Goal: Transaction & Acquisition: Subscribe to service/newsletter

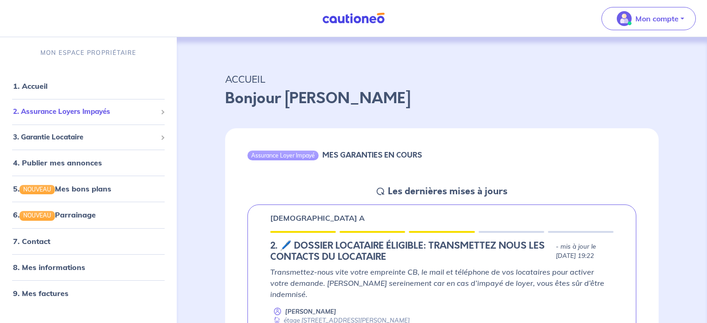
click at [71, 114] on span "2. Assurance Loyers Impayés" at bounding box center [85, 112] width 144 height 11
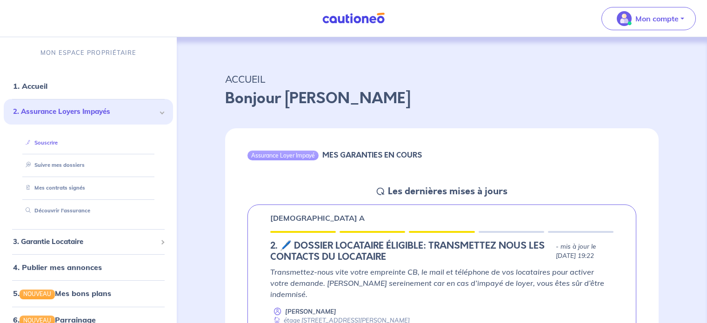
click at [58, 143] on link "Souscrire" at bounding box center [40, 143] width 36 height 7
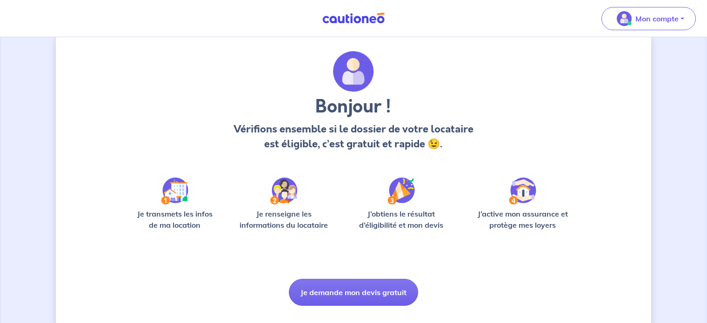
scroll to position [39, 0]
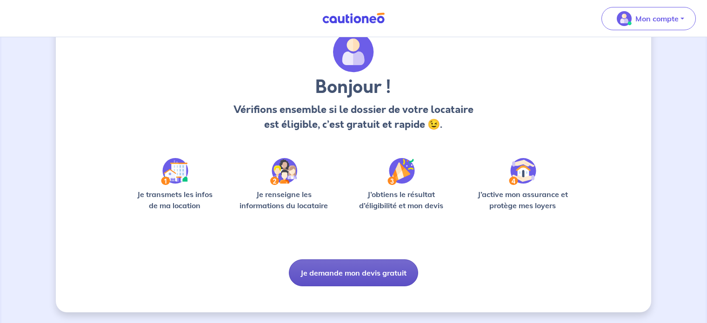
click at [355, 272] on button "Je demande mon devis gratuit" at bounding box center [353, 273] width 129 height 27
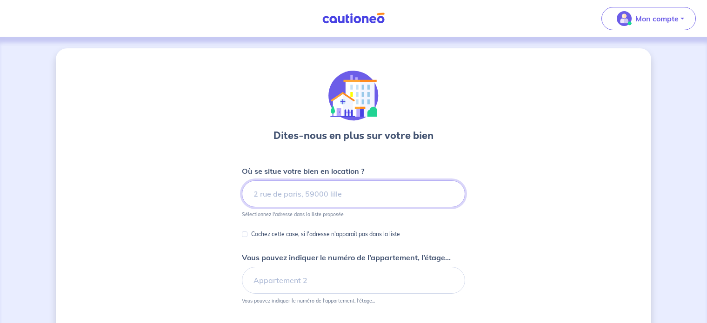
click at [347, 192] on input at bounding box center [353, 194] width 223 height 27
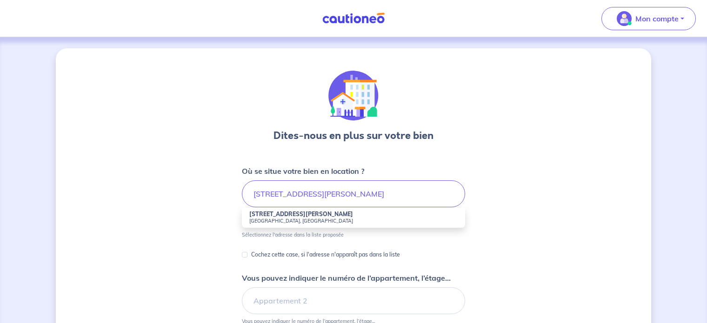
click at [294, 215] on strong "[STREET_ADDRESS][PERSON_NAME]" at bounding box center [301, 214] width 104 height 7
type input "[STREET_ADDRESS][PERSON_NAME]"
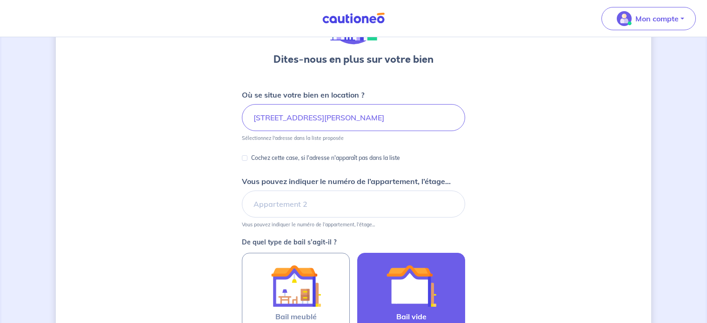
scroll to position [140, 0]
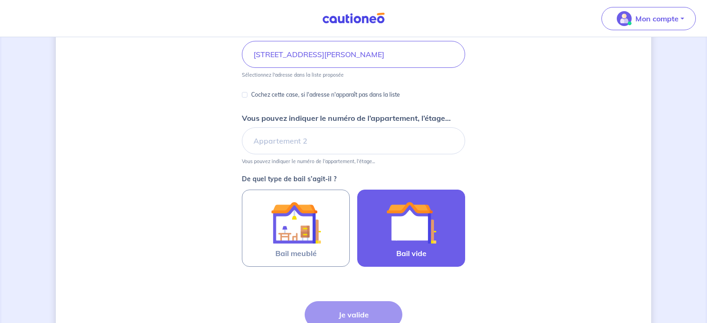
click at [420, 242] on img at bounding box center [411, 223] width 50 height 50
click at [0, 0] on input "Bail vide" at bounding box center [0, 0] width 0 height 0
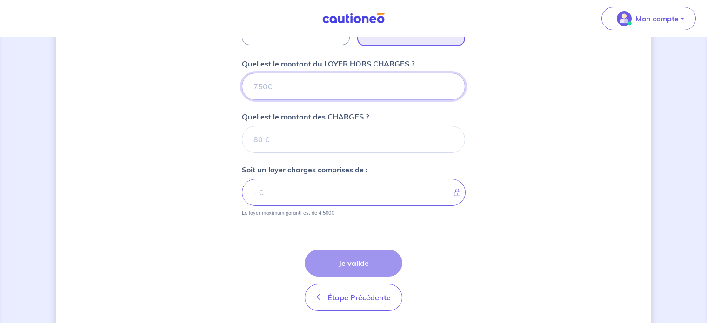
scroll to position [346, 0]
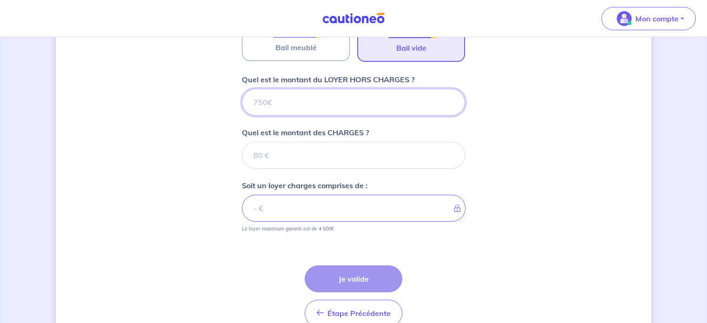
click at [313, 114] on input "Quel est le montant du LOYER HORS CHARGES ?" at bounding box center [353, 102] width 223 height 27
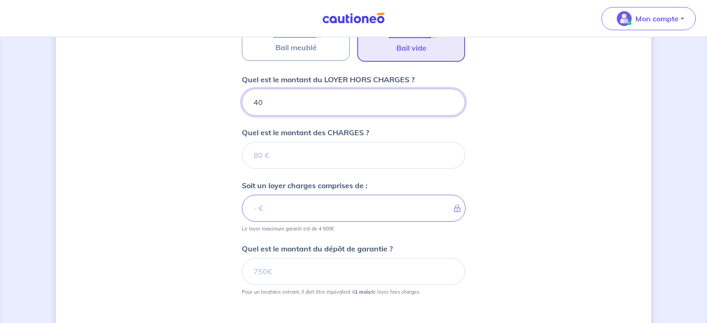
type input "400"
type input "4000"
type input "400"
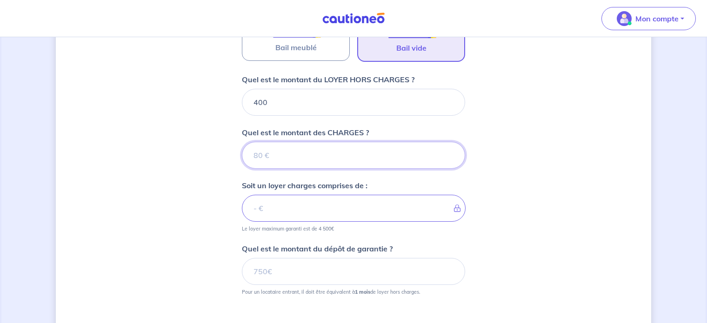
click at [292, 156] on input "Quel est le montant des CHARGES ?" at bounding box center [353, 155] width 223 height 27
type input "9"
type input "99"
type input "499"
click at [289, 267] on input "Quel est le montant du dépôt de garantie ?" at bounding box center [353, 271] width 223 height 27
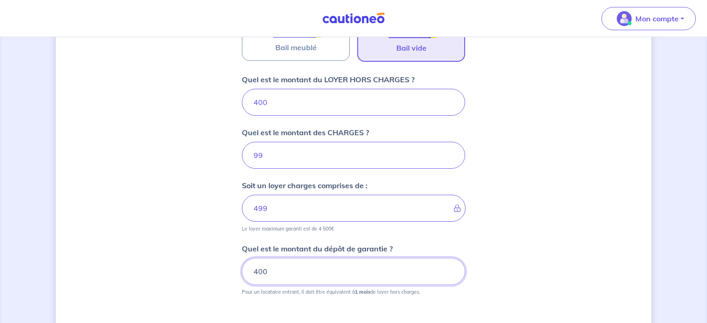
scroll to position [439, 0]
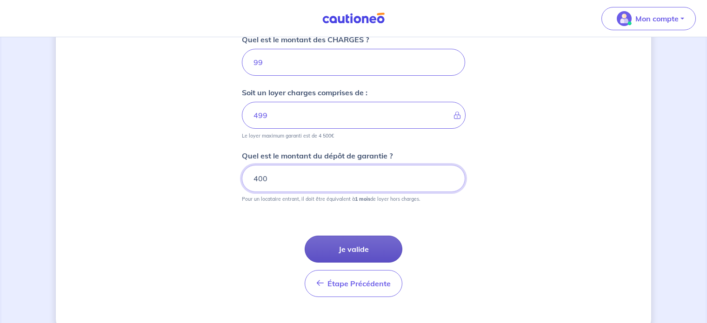
type input "400"
click at [348, 246] on button "Je valide" at bounding box center [354, 249] width 98 height 27
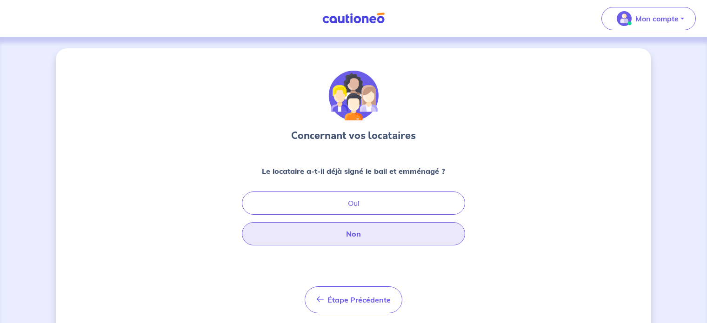
click at [361, 230] on button "Non" at bounding box center [353, 233] width 223 height 23
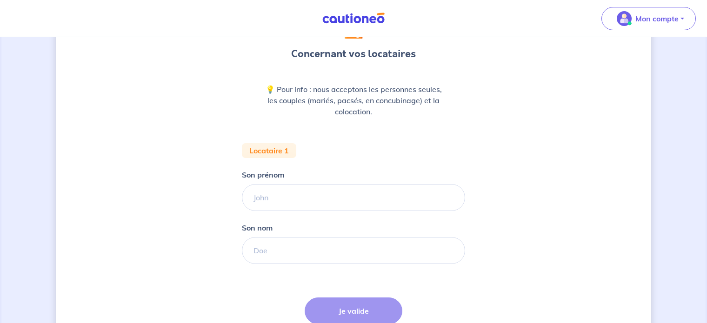
scroll to position [93, 0]
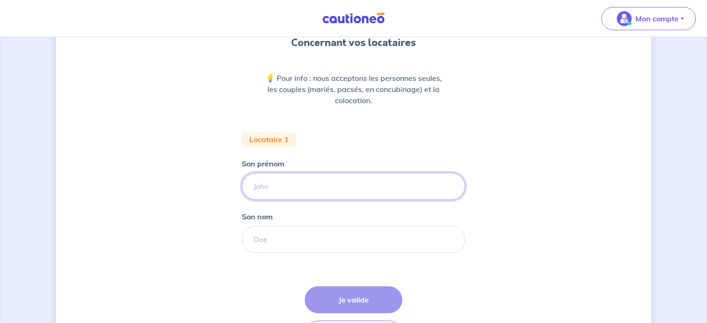
click at [308, 191] on input "Son prénom" at bounding box center [353, 186] width 223 height 27
type input "[PERSON_NAME]"
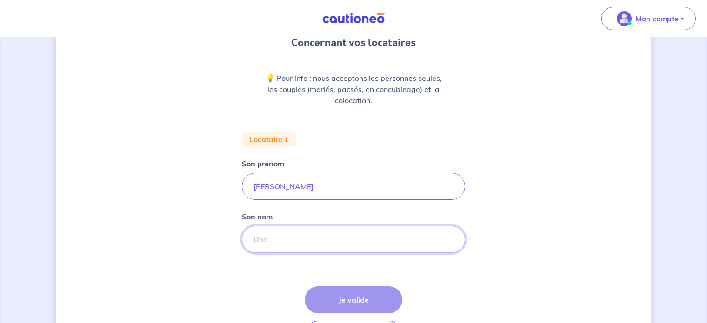
click at [304, 235] on input "Son nom" at bounding box center [353, 239] width 223 height 27
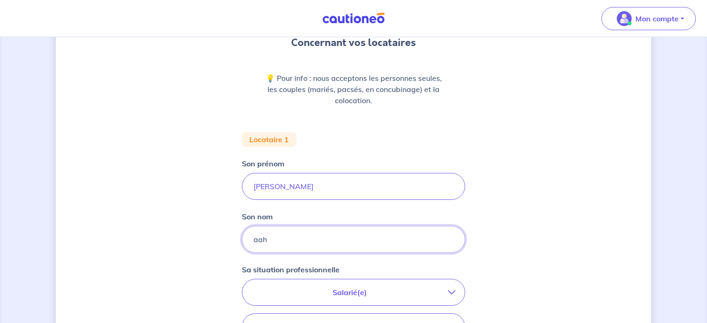
type input "aah"
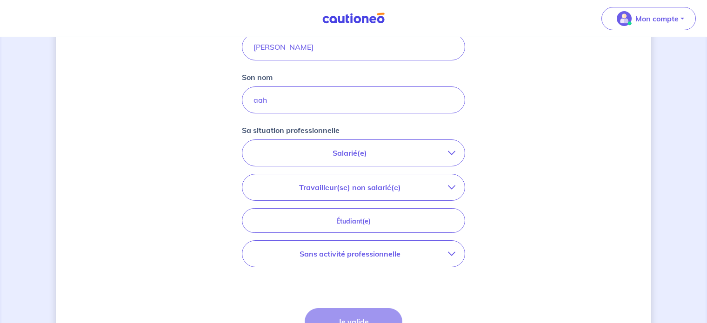
click at [387, 250] on p "Sans activité professionnelle" at bounding box center [350, 254] width 196 height 11
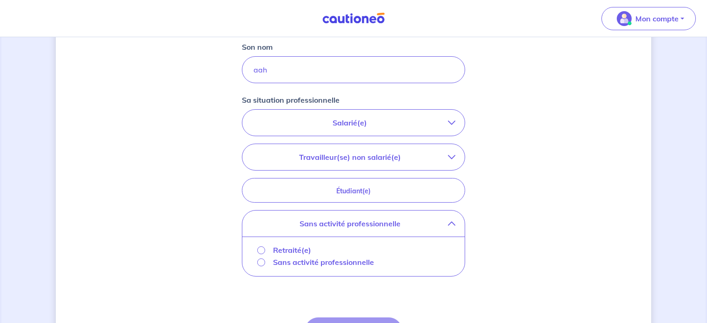
scroll to position [279, 0]
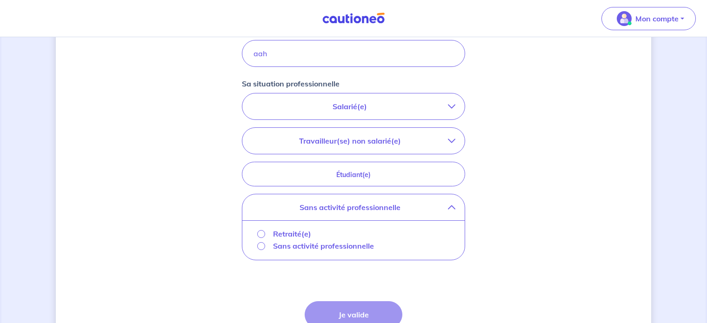
click at [342, 249] on p "Sans activité professionnelle" at bounding box center [323, 246] width 101 height 11
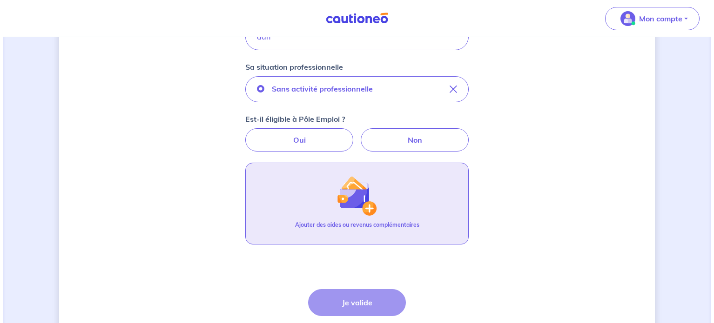
scroll to position [326, 0]
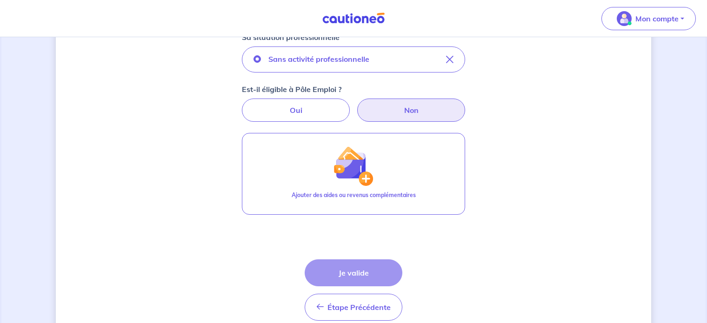
click at [389, 107] on label "Non" at bounding box center [411, 110] width 108 height 23
click at [357, 105] on input "Non" at bounding box center [354, 102] width 6 height 6
radio input "true"
click at [336, 114] on label "Oui" at bounding box center [296, 110] width 108 height 23
click at [351, 105] on input "Oui" at bounding box center [354, 102] width 6 height 6
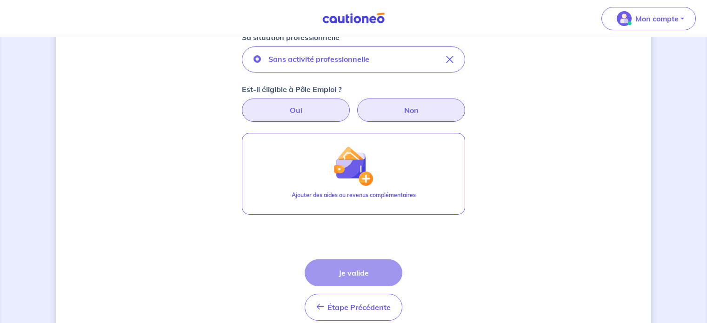
radio input "true"
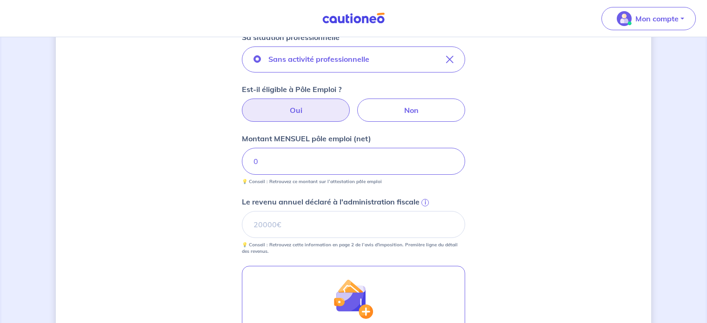
click at [389, 97] on div "Est-il éligible à Pôle Emploi ? Oui Non" at bounding box center [353, 103] width 223 height 38
click at [390, 114] on label "Non" at bounding box center [411, 110] width 108 height 23
click at [357, 105] on input "Non" at bounding box center [354, 102] width 6 height 6
radio input "true"
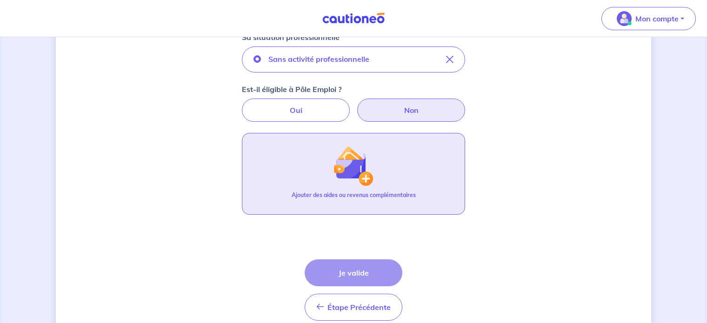
click at [340, 179] on img "button" at bounding box center [354, 166] width 40 height 40
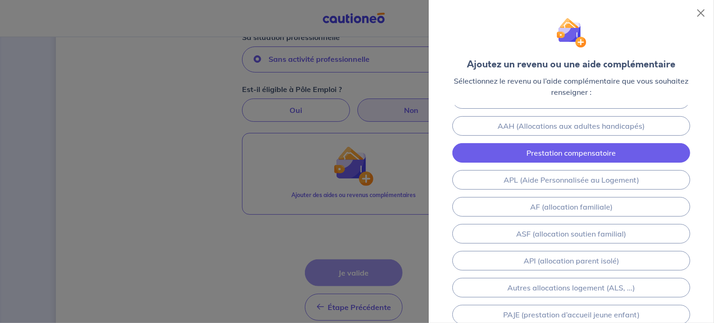
scroll to position [0, 0]
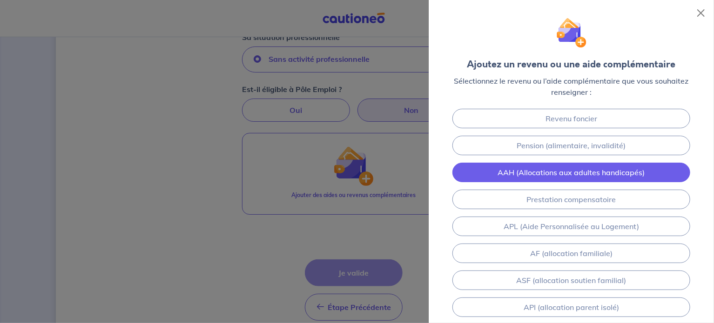
click at [558, 175] on link "AAH (Allocations aux adultes handicapés)" at bounding box center [570, 173] width 237 height 20
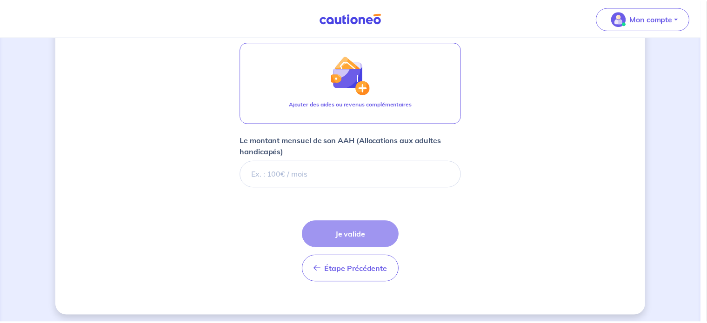
scroll to position [420, 0]
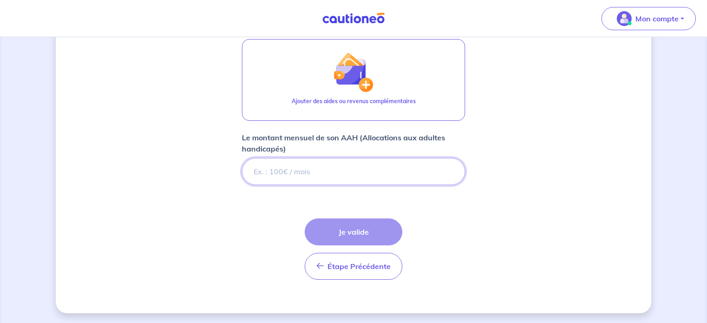
click at [329, 172] on input "Le montant mensuel de son AAH (Allocations aux adultes handicapés)" at bounding box center [353, 171] width 223 height 27
type input "1"
type input "2000"
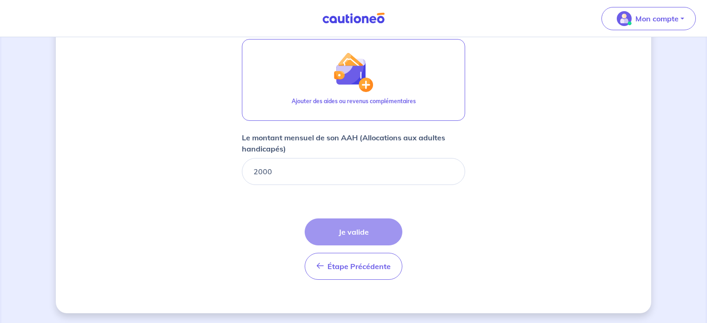
click at [357, 180] on input "2000" at bounding box center [353, 171] width 223 height 27
click at [374, 234] on div "Étape Précédente Précédent Je valide Je valide" at bounding box center [354, 249] width 98 height 61
click at [372, 233] on div "Étape Précédente Précédent Je valide Je valide" at bounding box center [354, 249] width 98 height 61
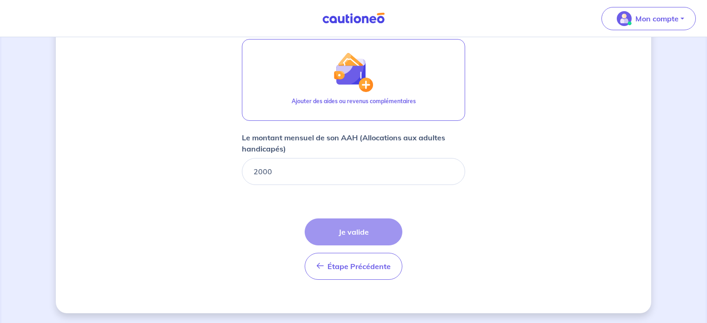
click at [372, 233] on div "Étape Précédente Précédent Je valide Je valide" at bounding box center [354, 249] width 98 height 61
click at [370, 229] on div "Étape Précédente Précédent Je valide Je valide" at bounding box center [354, 249] width 98 height 61
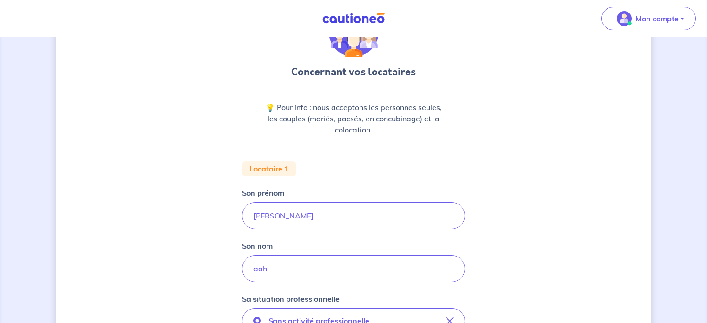
scroll to position [187, 0]
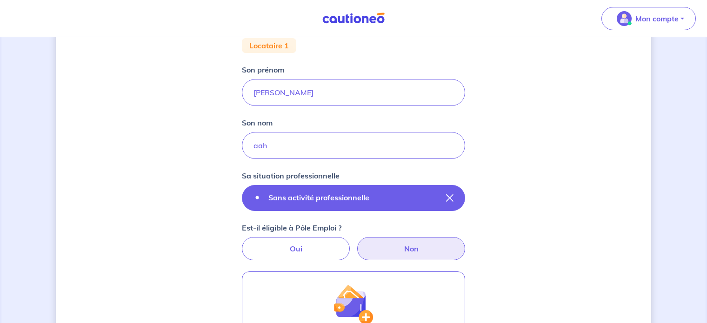
click at [445, 194] on button "Sans activité professionnelle" at bounding box center [353, 198] width 223 height 26
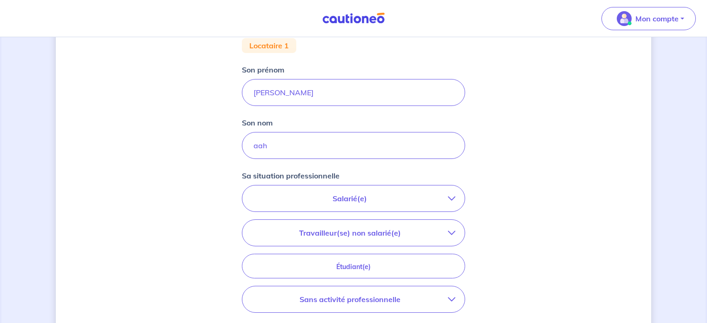
click at [371, 200] on p "Salarié(e)" at bounding box center [350, 198] width 196 height 11
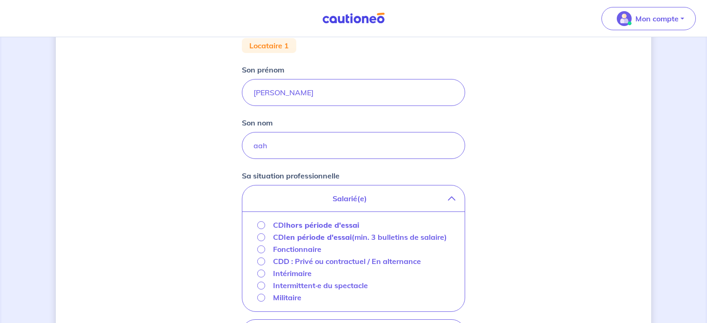
click at [316, 223] on strong "hors période d'essai" at bounding box center [322, 225] width 73 height 9
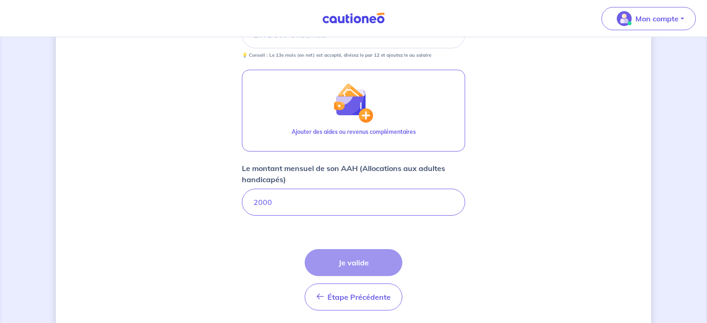
scroll to position [445, 0]
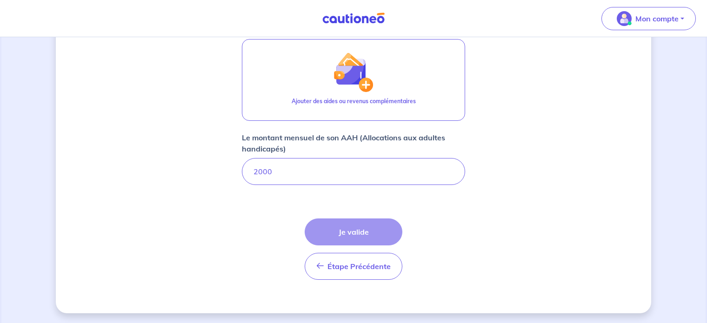
click at [361, 241] on div "Étape Précédente Précédent Je valide Je valide" at bounding box center [354, 249] width 98 height 61
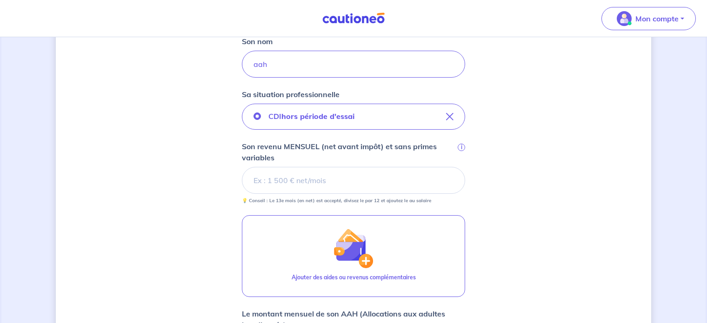
scroll to position [259, 0]
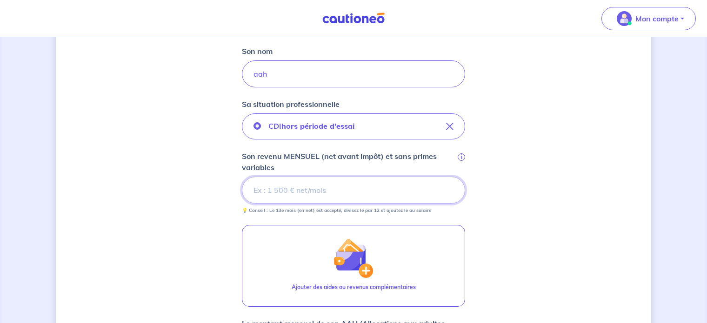
click at [329, 195] on input "Son revenu MENSUEL (net avant impôt) et sans primes variables i" at bounding box center [353, 190] width 223 height 27
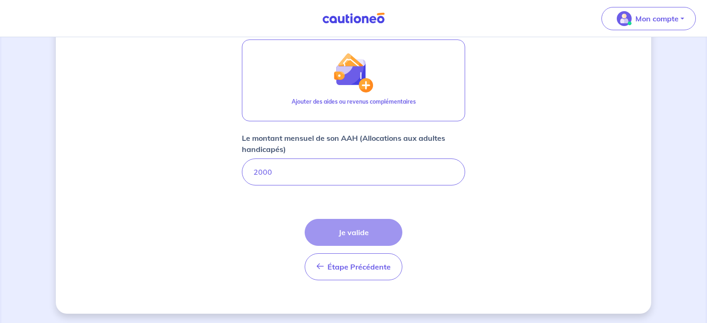
click at [361, 226] on div "Étape Précédente Précédent Je valide Je valide" at bounding box center [354, 249] width 98 height 61
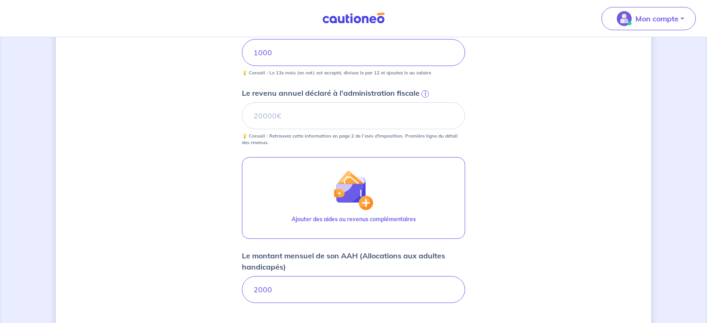
scroll to position [328, 0]
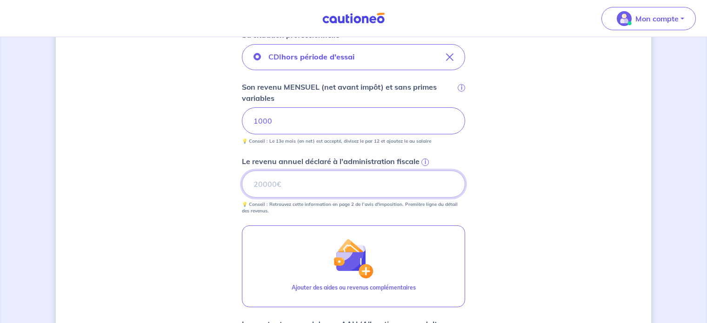
click at [335, 184] on input "Le revenu annuel déclaré à l'administration fiscale i" at bounding box center [353, 184] width 223 height 27
type input "10000"
click at [534, 164] on div "Concernant vos locataires 💡 Pour info : nous acceptons les personnes seules, le…" at bounding box center [354, 110] width 596 height 780
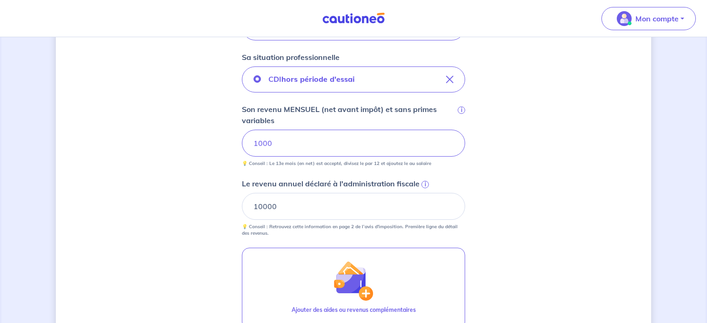
scroll to position [282, 0]
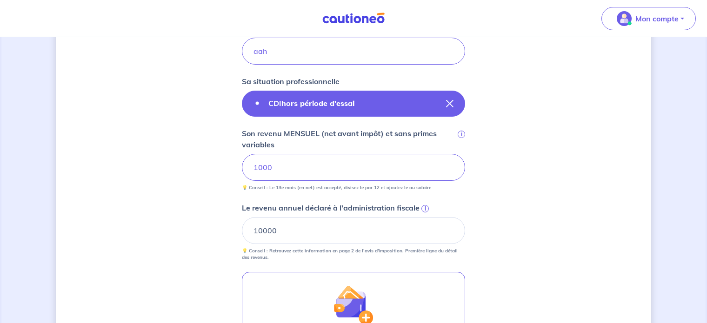
click at [450, 103] on icon "button" at bounding box center [449, 103] width 7 height 7
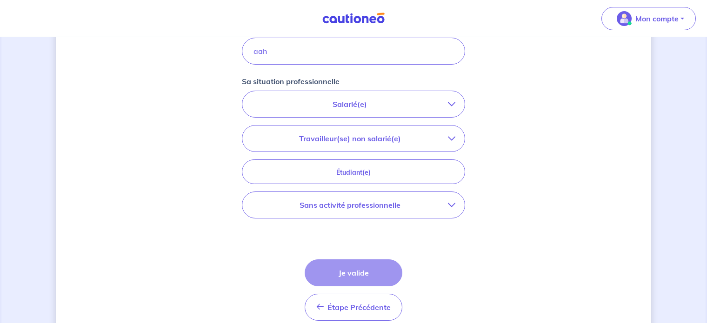
click at [410, 110] on button "Salarié(e)" at bounding box center [353, 104] width 222 height 26
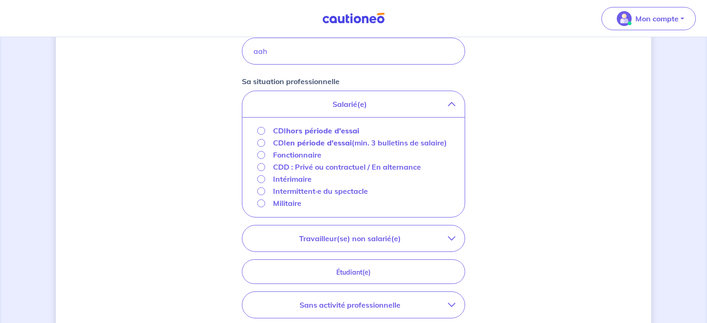
click at [410, 110] on button "Salarié(e)" at bounding box center [353, 104] width 222 height 26
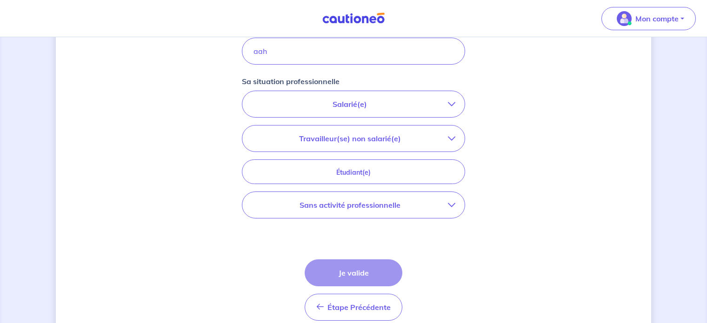
click at [406, 137] on p "Travailleur(se) non salarié(e)" at bounding box center [350, 138] width 196 height 11
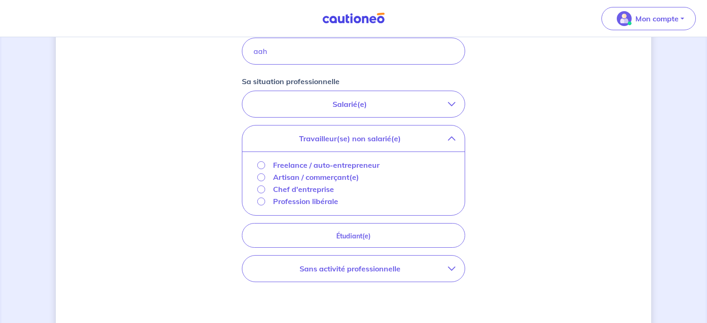
click at [406, 137] on p "Travailleur(se) non salarié(e)" at bounding box center [350, 138] width 196 height 11
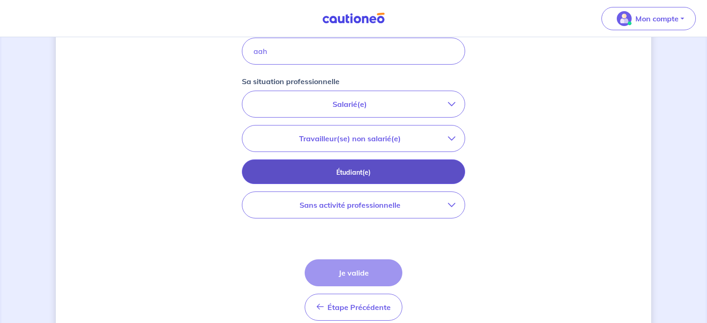
click at [379, 177] on button "Étudiant(e)" at bounding box center [353, 172] width 223 height 25
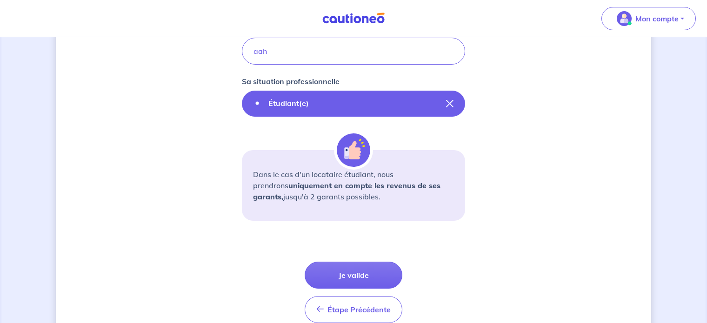
click at [453, 103] on icon "button" at bounding box center [449, 103] width 7 height 7
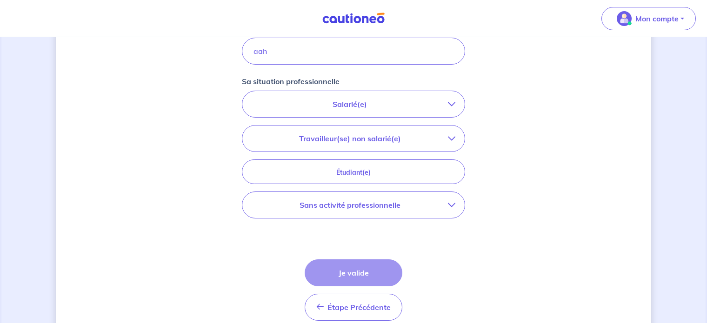
click at [361, 212] on button "Sans activité professionnelle" at bounding box center [353, 205] width 222 height 26
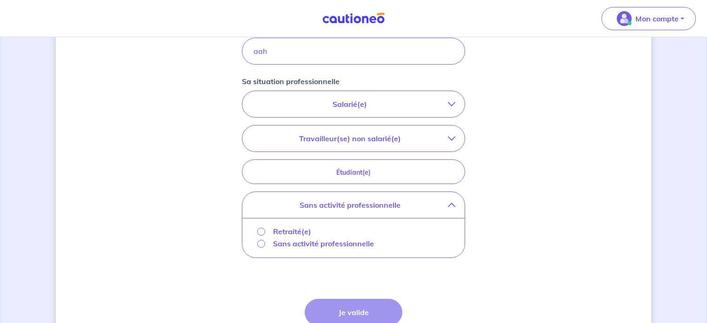
click at [331, 246] on p "Sans activité professionnelle" at bounding box center [323, 243] width 101 height 11
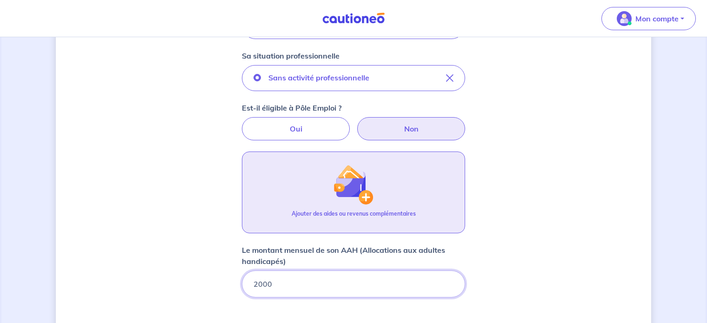
scroll to position [280, 0]
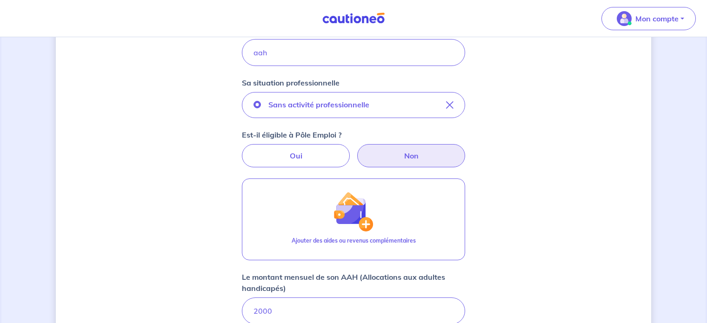
click at [398, 160] on label "Non" at bounding box center [411, 155] width 108 height 23
click at [357, 150] on input "Non" at bounding box center [354, 147] width 6 height 6
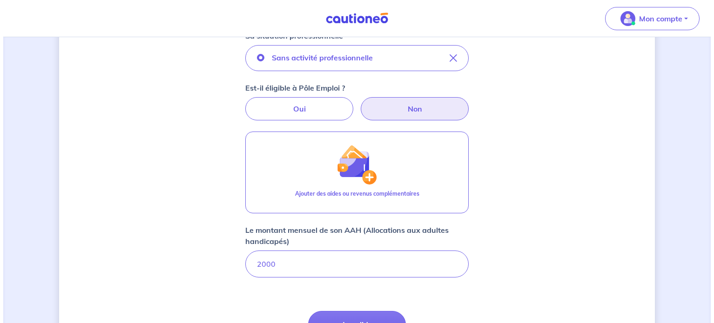
scroll to position [327, 0]
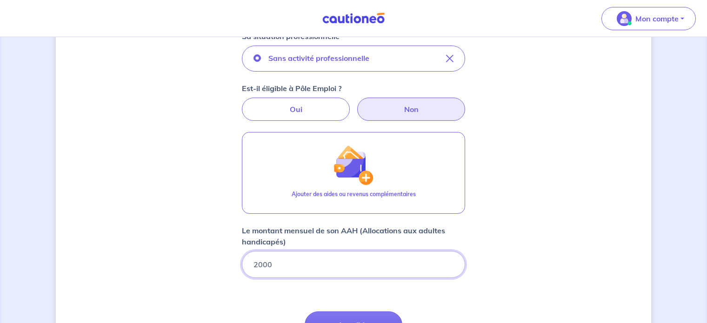
drag, startPoint x: 286, startPoint y: 261, endPoint x: 242, endPoint y: 253, distance: 44.4
click at [243, 253] on div "2000" at bounding box center [353, 264] width 223 height 27
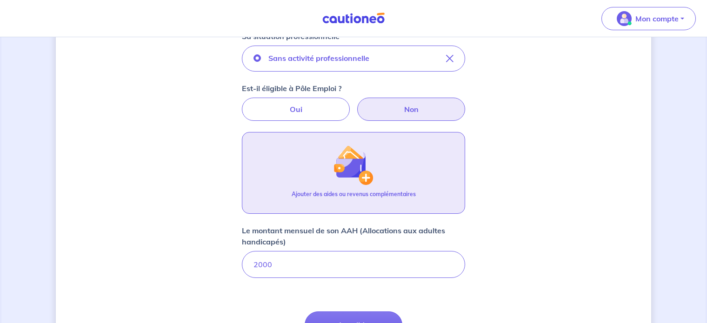
click at [332, 195] on p "Ajouter des aides ou revenus complémentaires" at bounding box center [354, 194] width 124 height 8
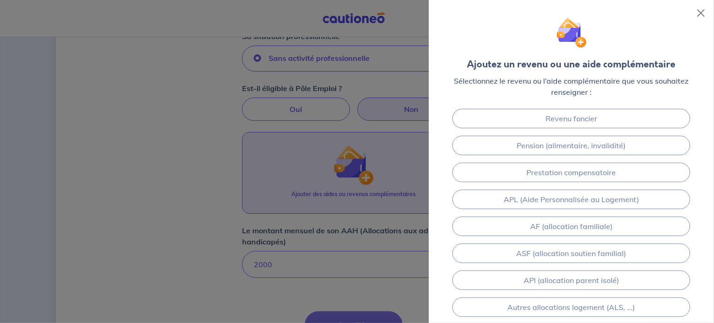
drag, startPoint x: 560, startPoint y: 208, endPoint x: 530, endPoint y: 212, distance: 30.6
click at [559, 208] on link "APL (Aide Personnalisée au Logement)" at bounding box center [570, 200] width 237 height 20
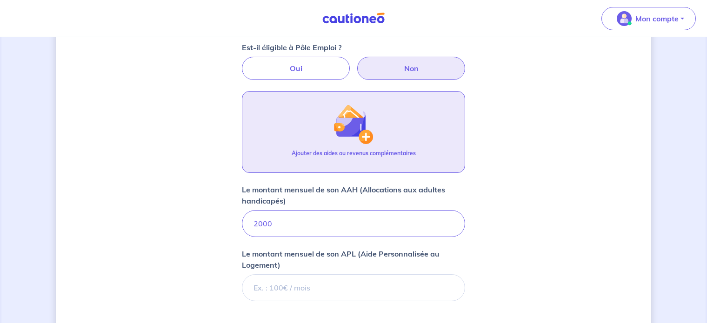
scroll to position [391, 0]
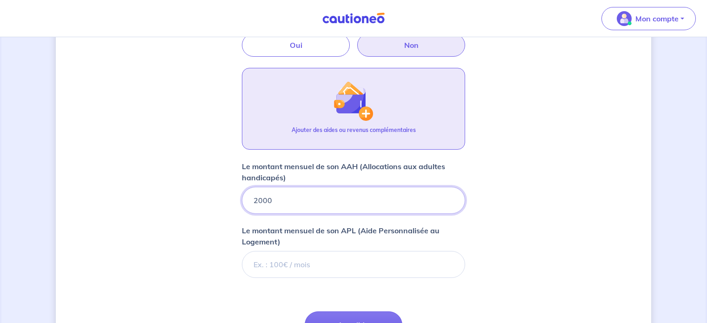
drag, startPoint x: 288, startPoint y: 203, endPoint x: 229, endPoint y: 201, distance: 58.7
click at [229, 201] on div "Concernant vos locataires 💡 Pour info : nous acceptons les personnes seules, le…" at bounding box center [354, 31] width 596 height 749
type input "1139"
click at [292, 257] on input "Le montant mensuel de son APL (Aide Personnalisée au Logement)" at bounding box center [353, 264] width 223 height 27
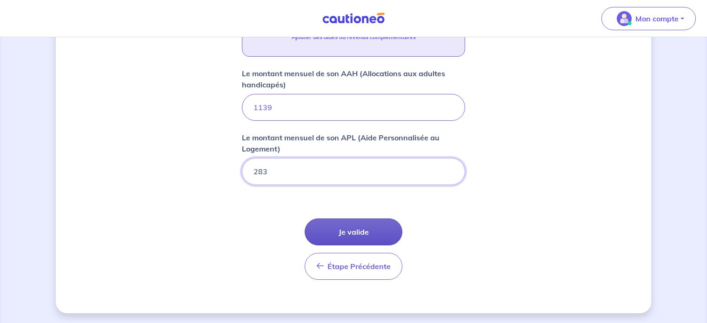
type input "283"
click at [351, 235] on button "Je valide" at bounding box center [354, 232] width 98 height 27
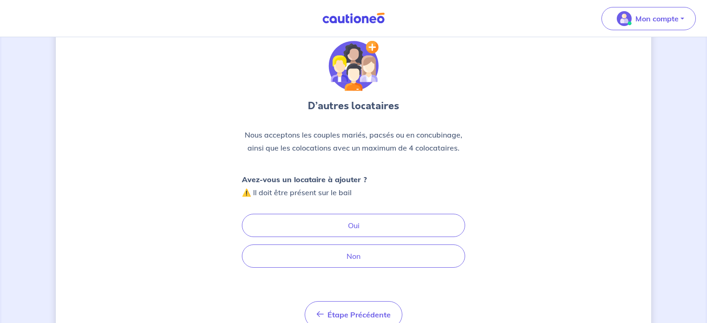
scroll to position [47, 0]
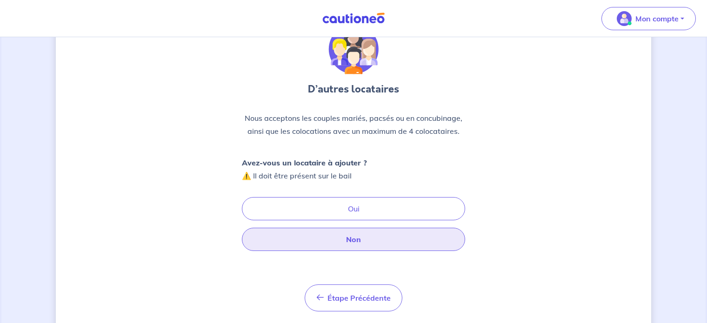
click at [369, 238] on button "Non" at bounding box center [353, 239] width 223 height 23
